Goal: Entertainment & Leisure: Consume media (video, audio)

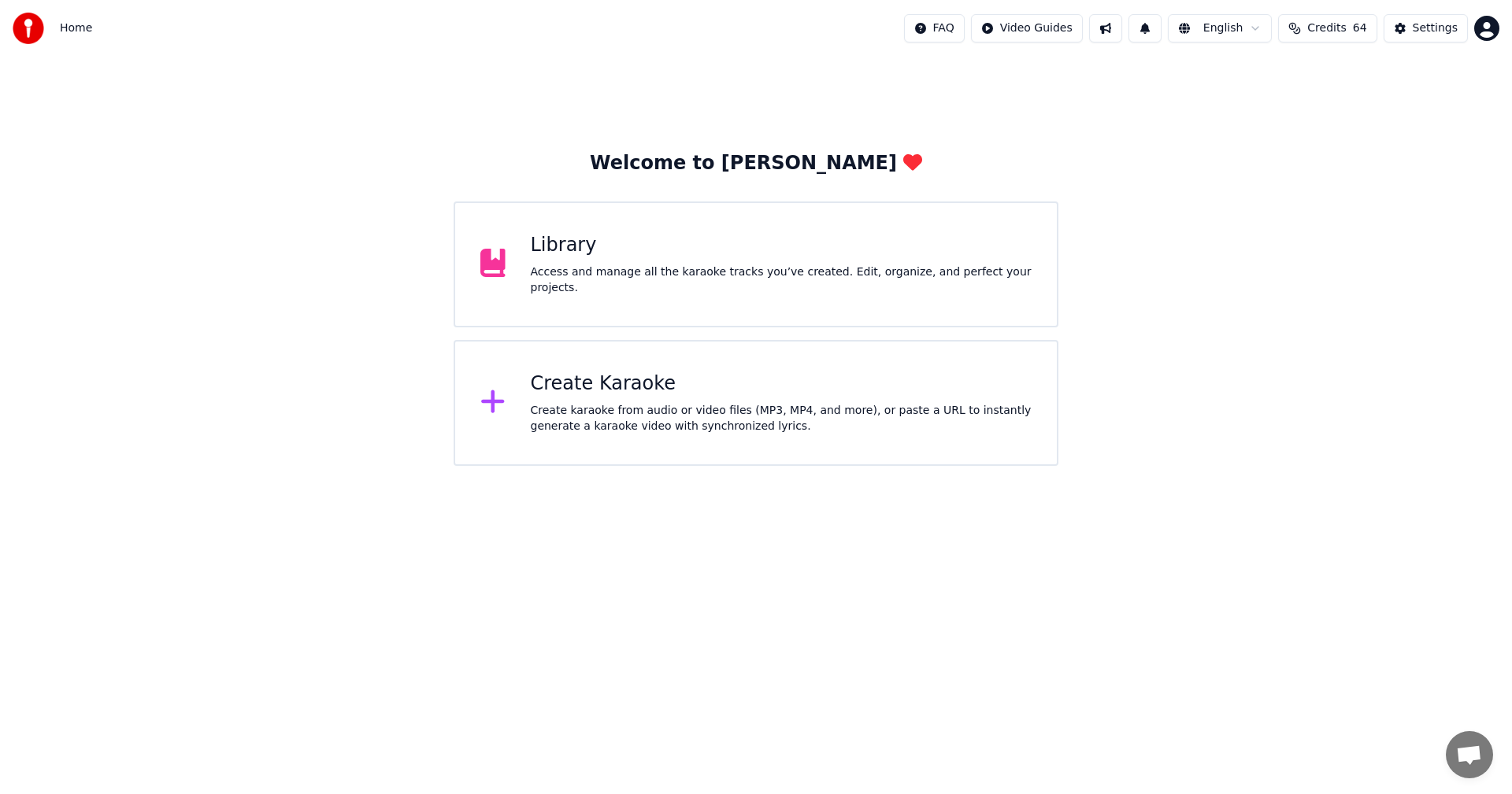
click at [1346, 27] on span "Credits" at bounding box center [1327, 29] width 38 height 16
click at [1334, 178] on button "Refresh" at bounding box center [1335, 190] width 81 height 29
click at [759, 230] on div "Library Access and manage all the karaoke tracks you’ve created. Edit, organize…" at bounding box center [756, 264] width 605 height 126
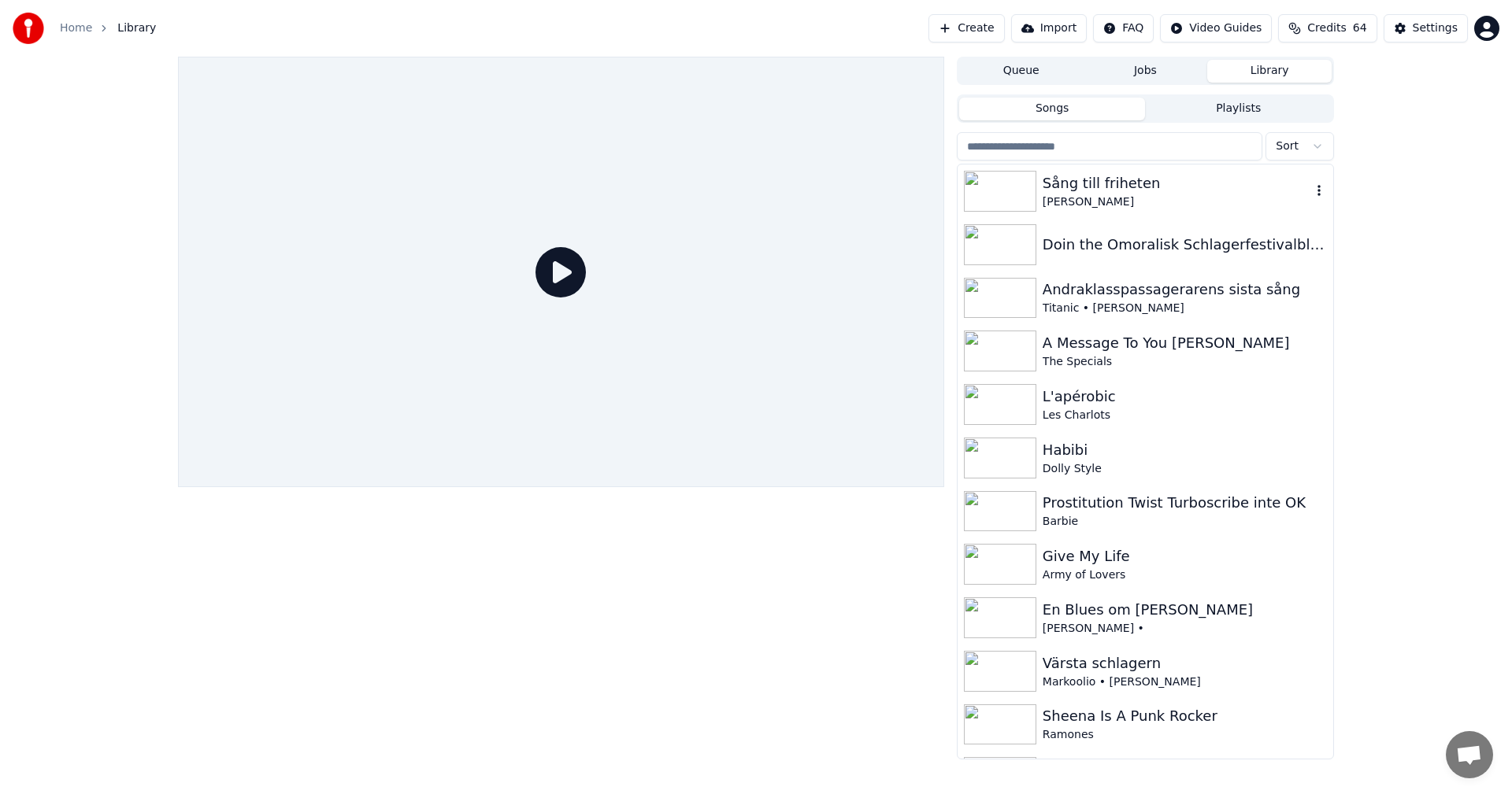
click at [1121, 182] on div "Sång till friheten" at bounding box center [1177, 183] width 268 height 22
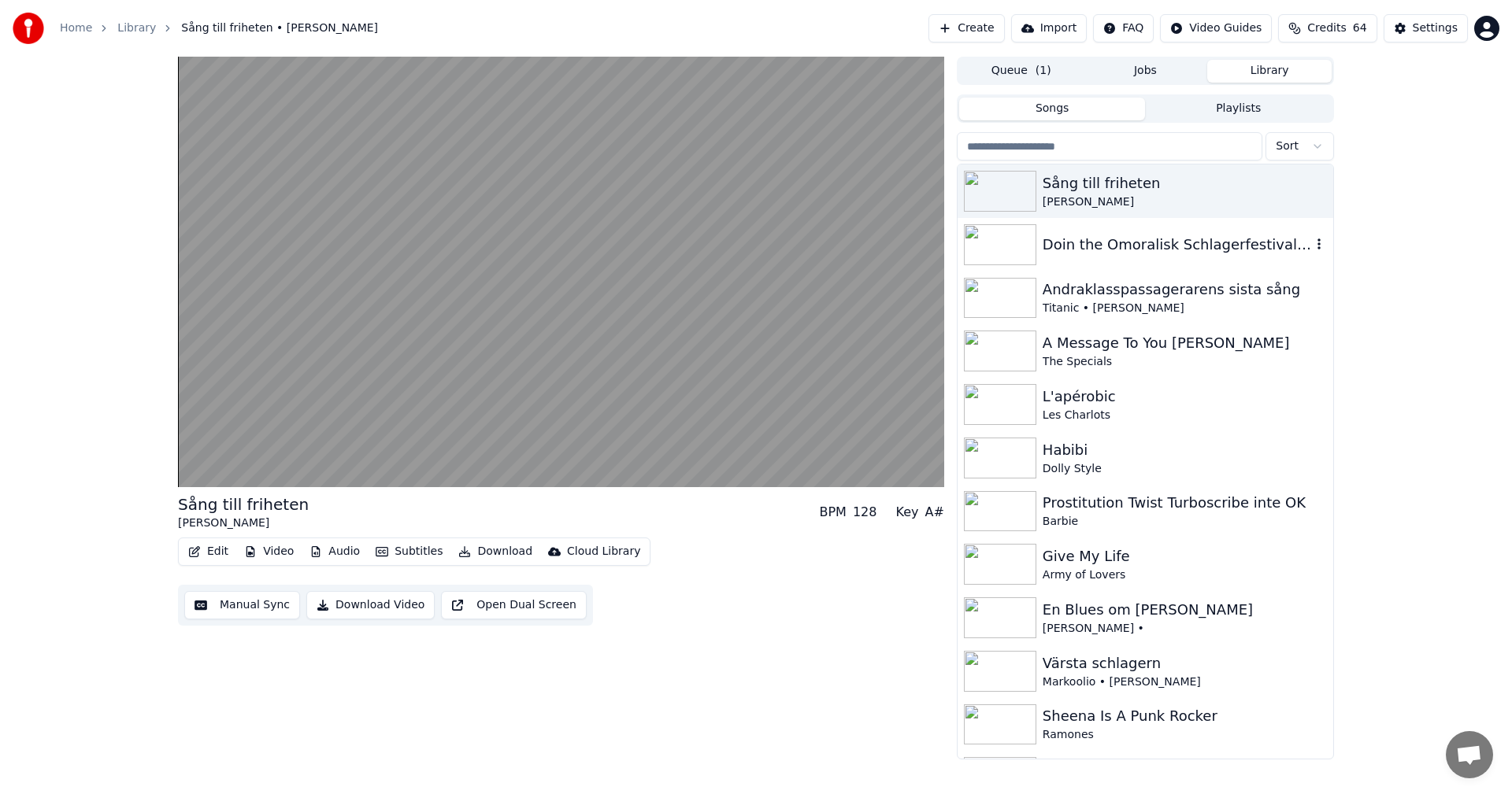
click at [1280, 253] on div "Doin the Omoralisk Schlagerfestivalblues" at bounding box center [1177, 244] width 268 height 22
